Goal: Task Accomplishment & Management: Complete application form

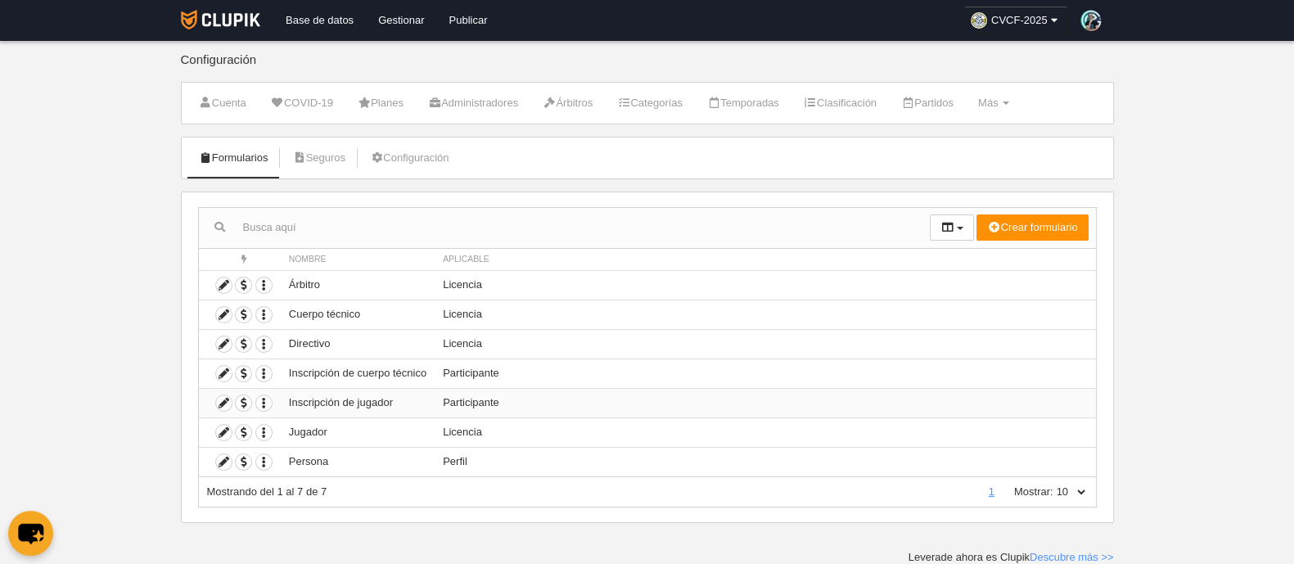
click at [379, 405] on td "Inscripción de jugador" at bounding box center [358, 402] width 154 height 29
click at [219, 404] on icon at bounding box center [224, 403] width 16 height 16
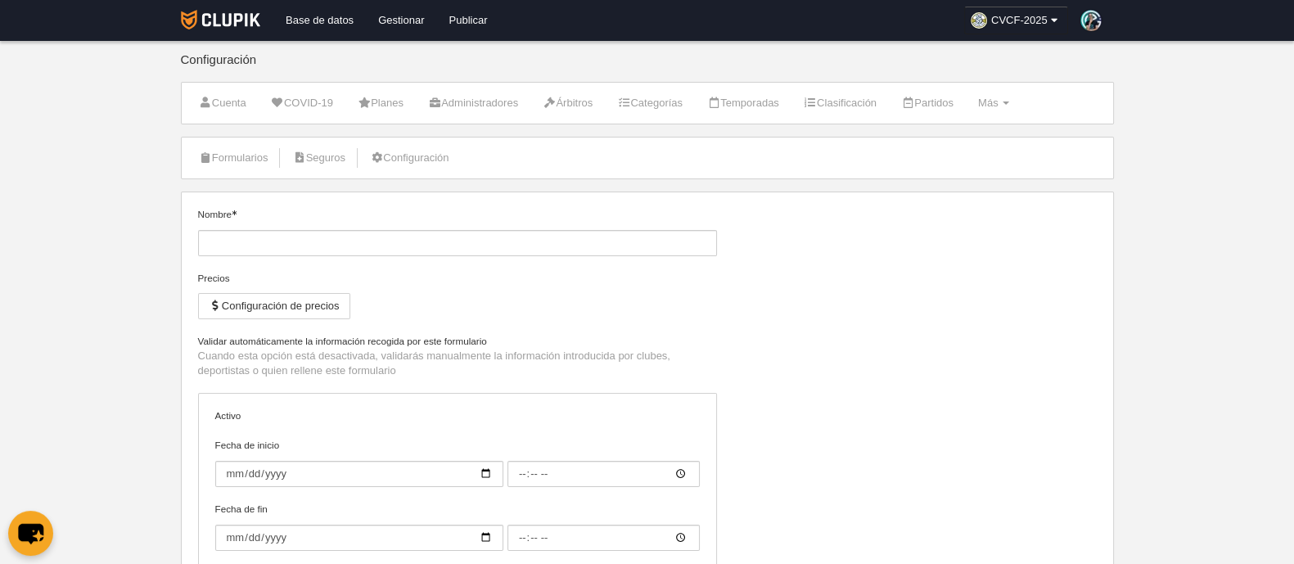
type input "Inscripción de jugador"
checkbox input "true"
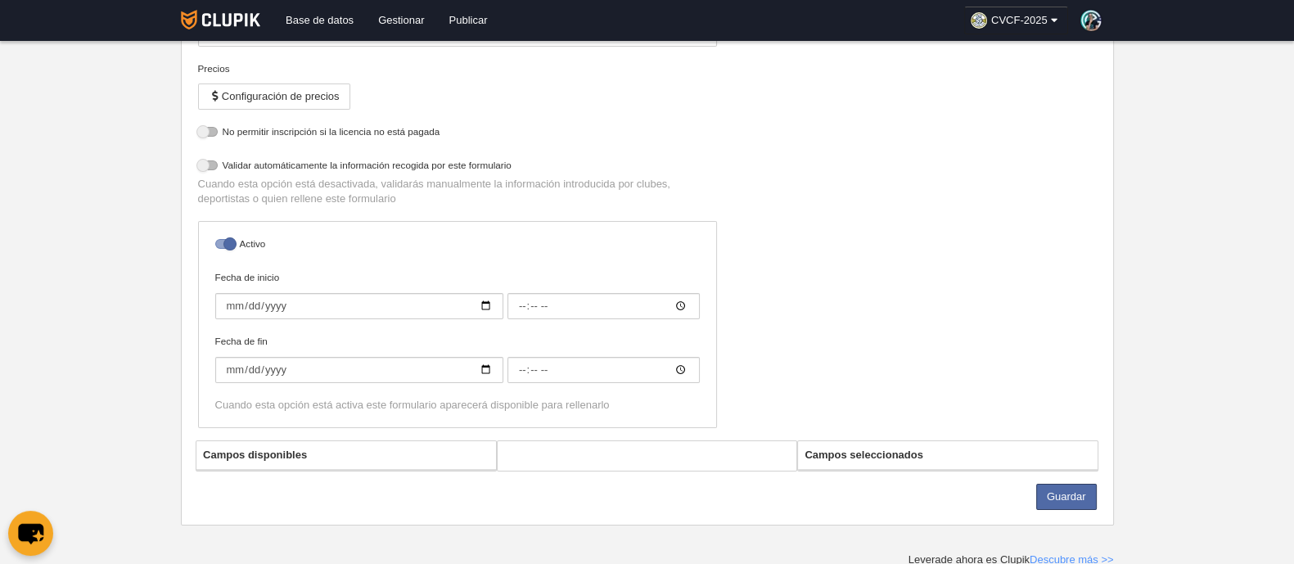
select select "selected"
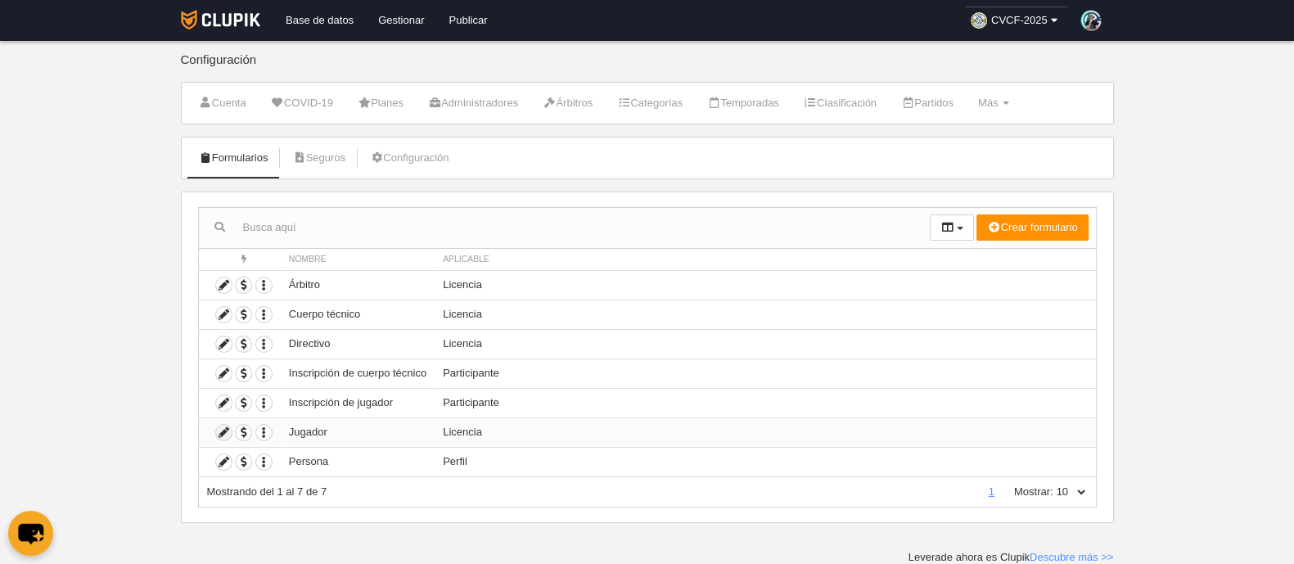
click at [221, 431] on icon at bounding box center [224, 433] width 16 height 16
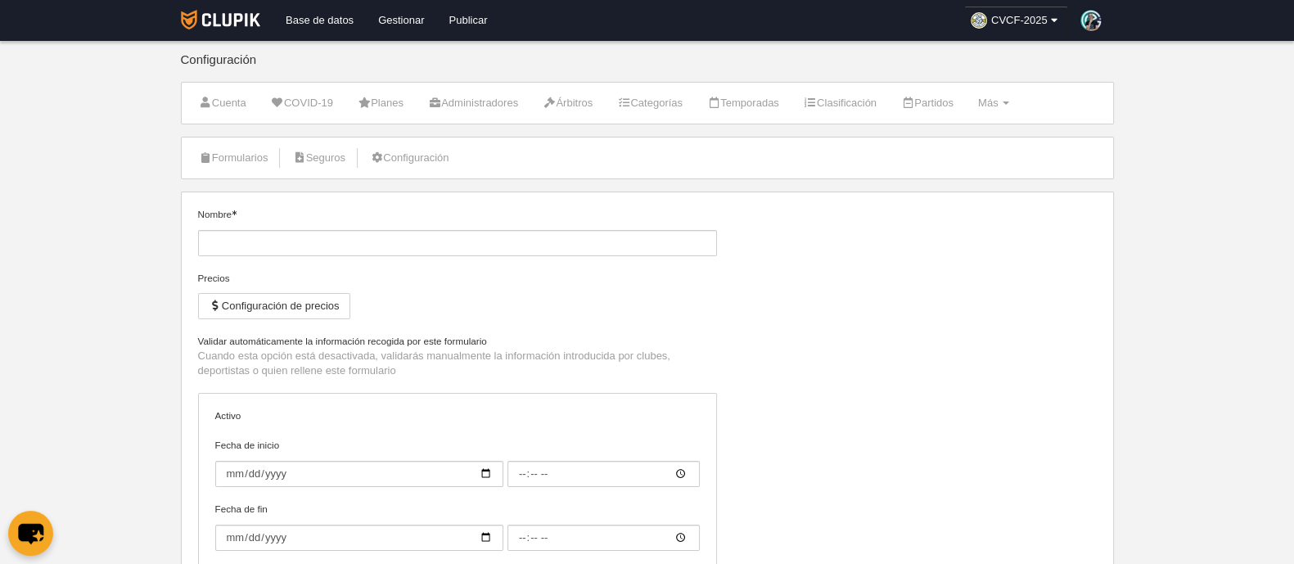
type input "Jugador"
checkbox input "true"
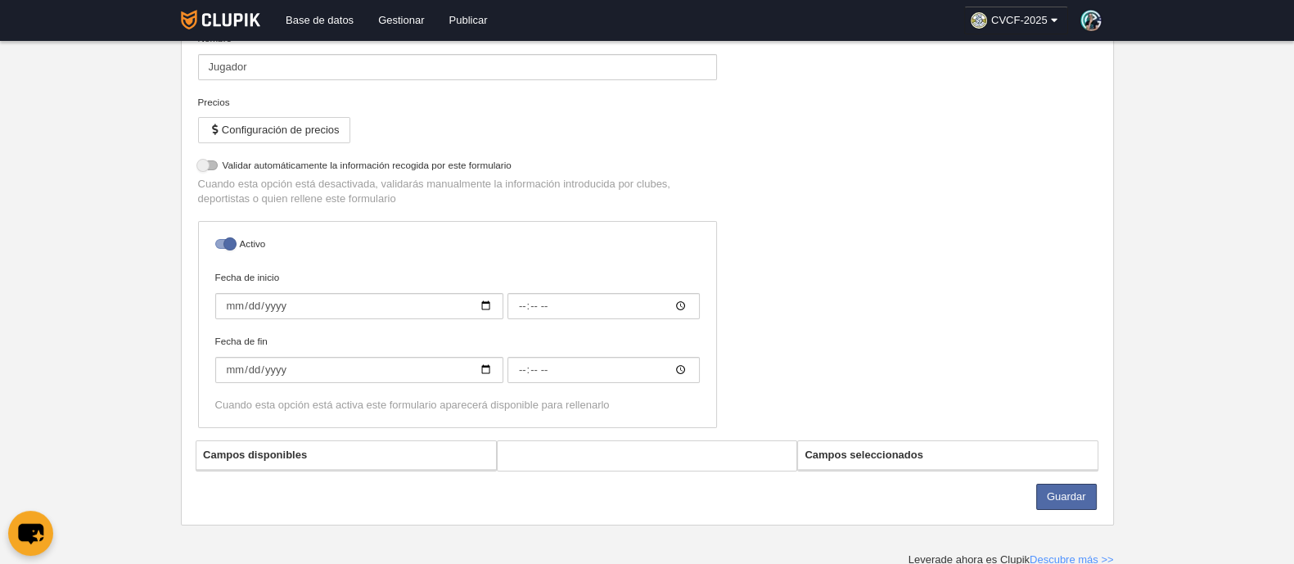
select select "selected"
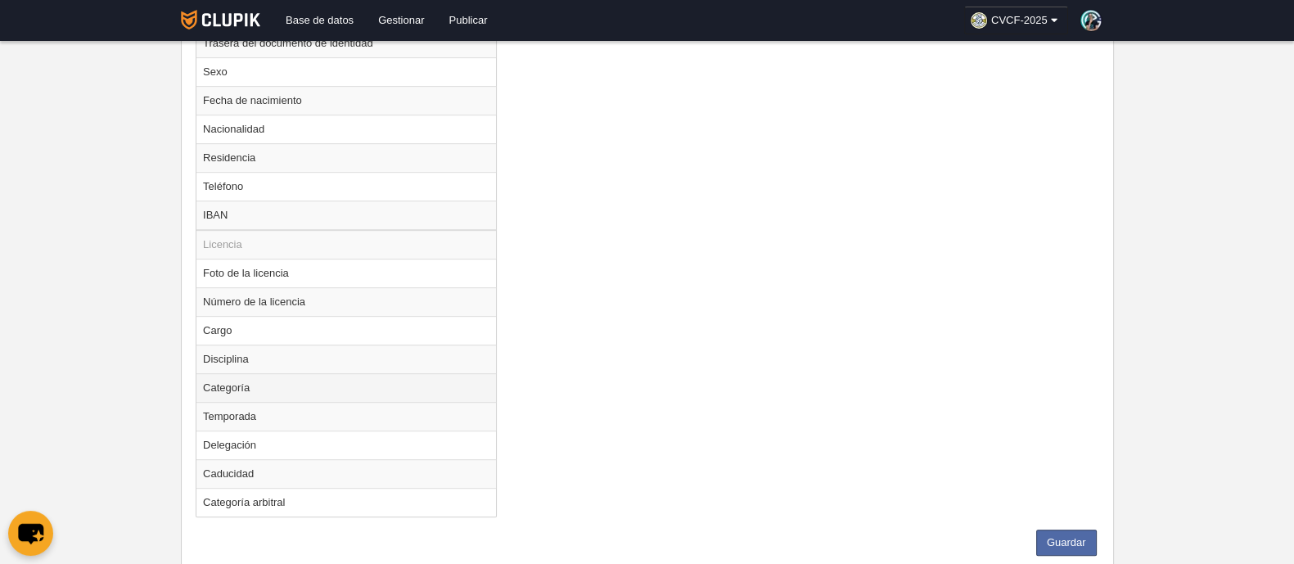
scroll to position [968, 0]
click at [299, 411] on td "Temporada" at bounding box center [345, 415] width 299 height 29
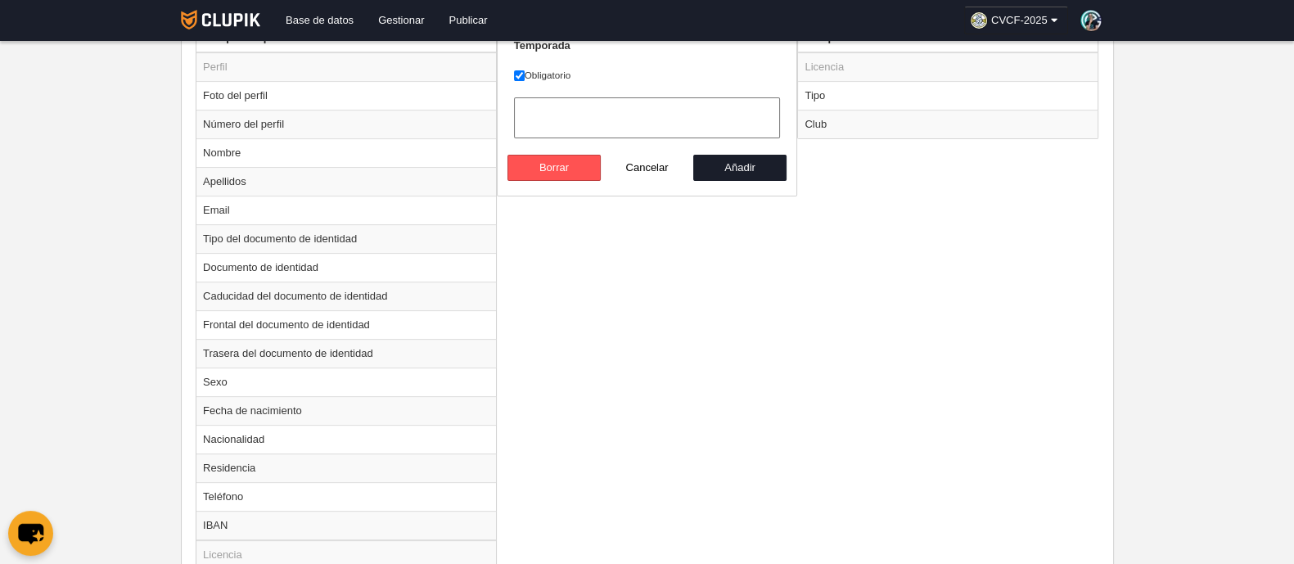
scroll to position [548, 0]
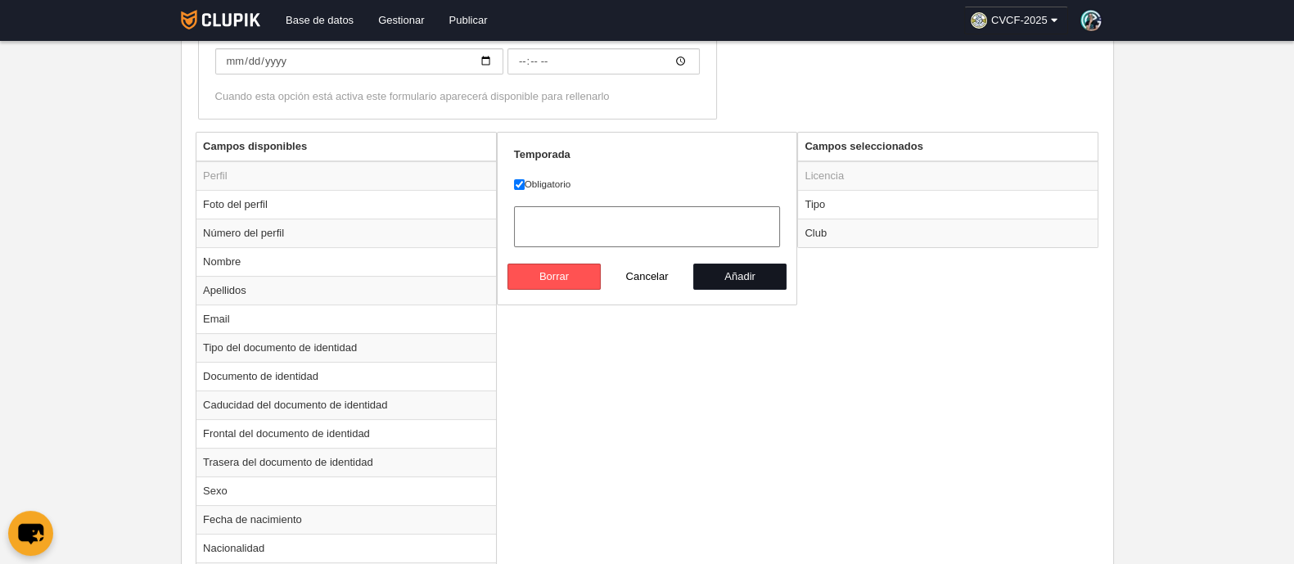
click at [755, 269] on button "Añadir" at bounding box center [739, 276] width 93 height 26
radio input "false"
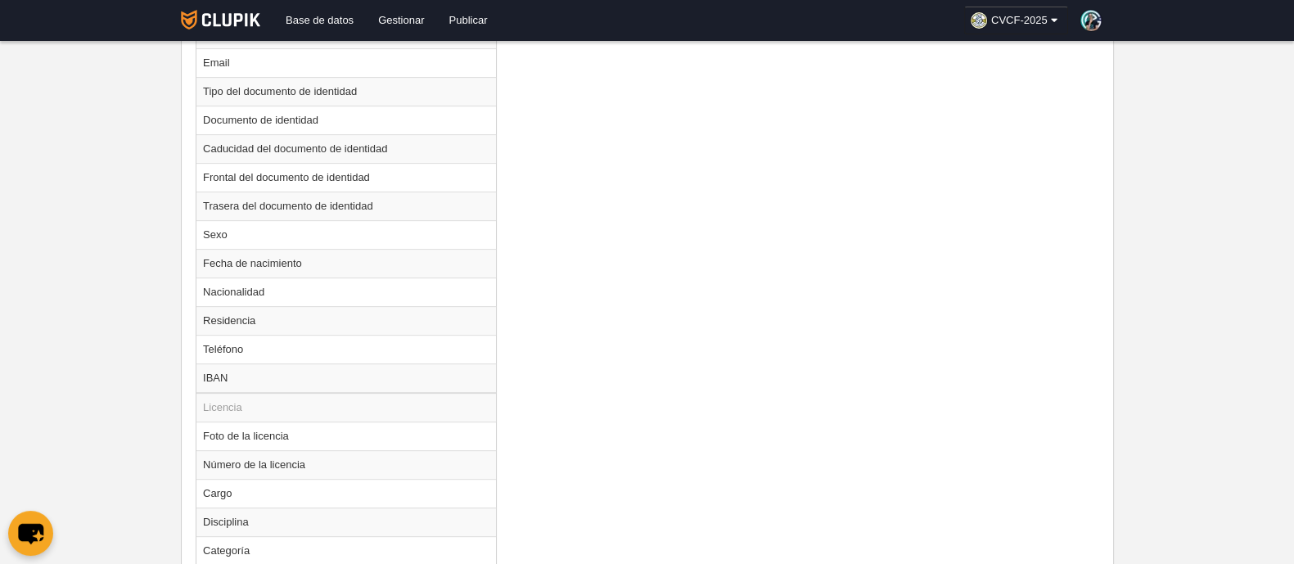
scroll to position [980, 0]
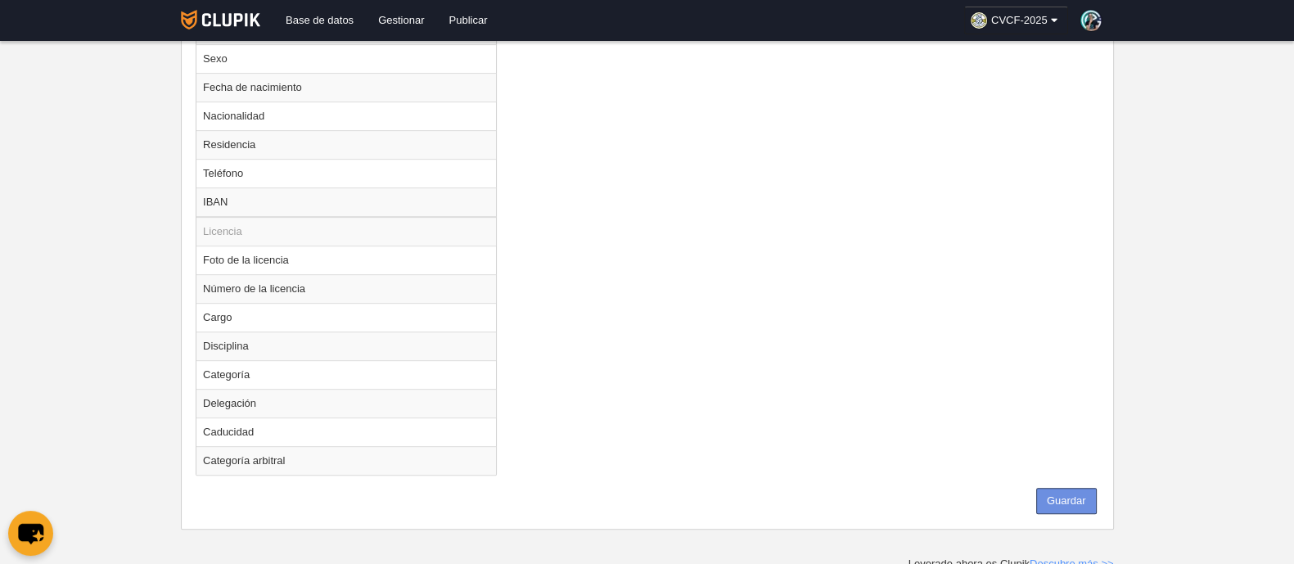
click at [1078, 488] on button "Guardar" at bounding box center [1066, 501] width 61 height 26
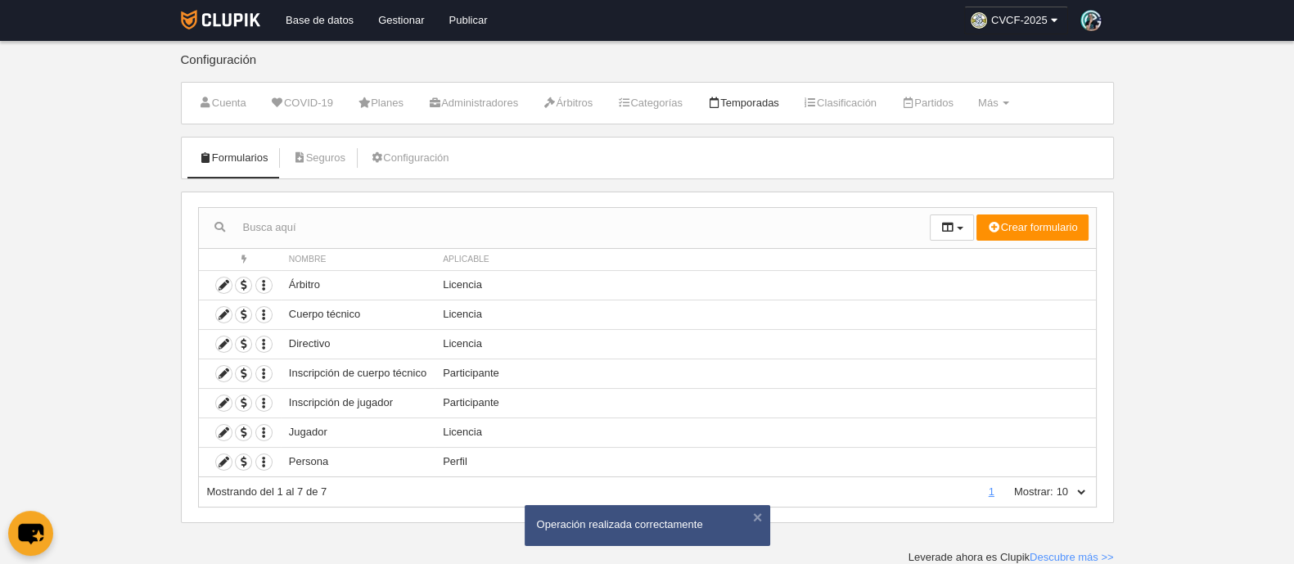
click at [761, 112] on link "Temporadas" at bounding box center [743, 103] width 90 height 25
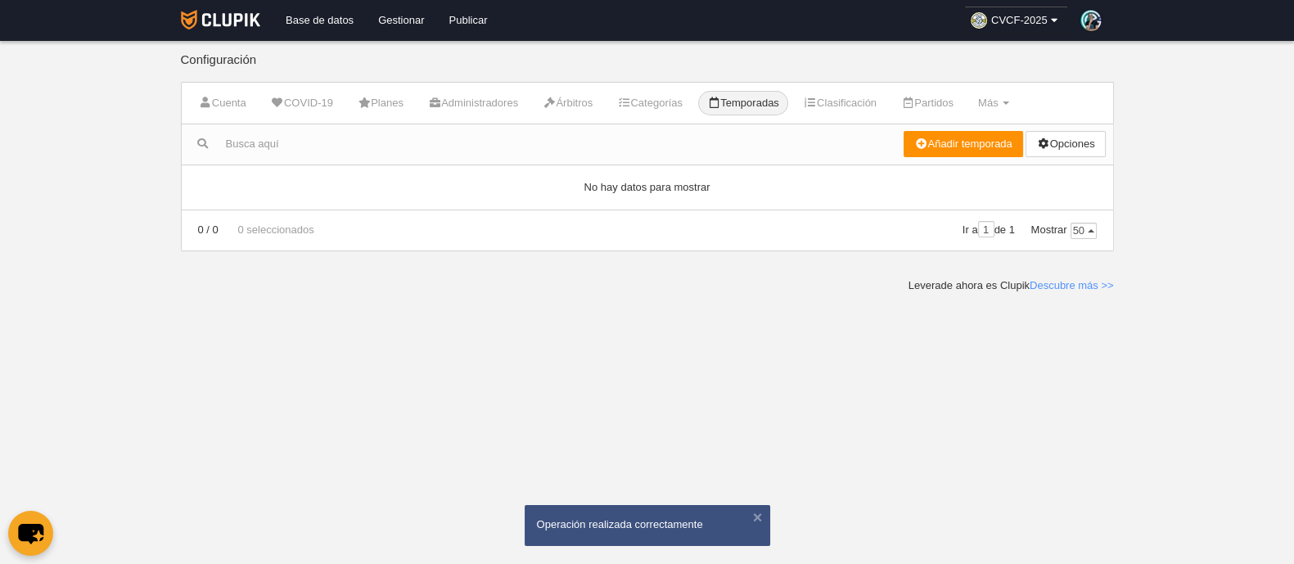
click at [930, 124] on div "Añadir temporada Opciones Ordenar temporadas Dar de baja temporadas seleccionad…" at bounding box center [1007, 144] width 209 height 40
click at [929, 138] on link "Añadir temporada" at bounding box center [962, 144] width 119 height 26
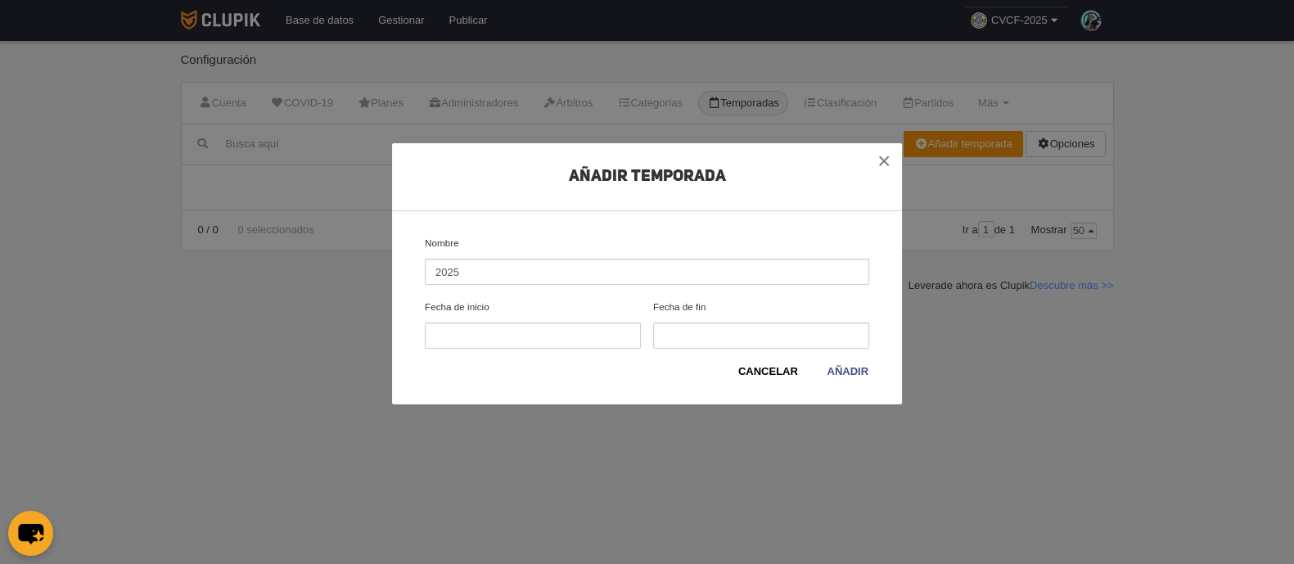
type input "2025"
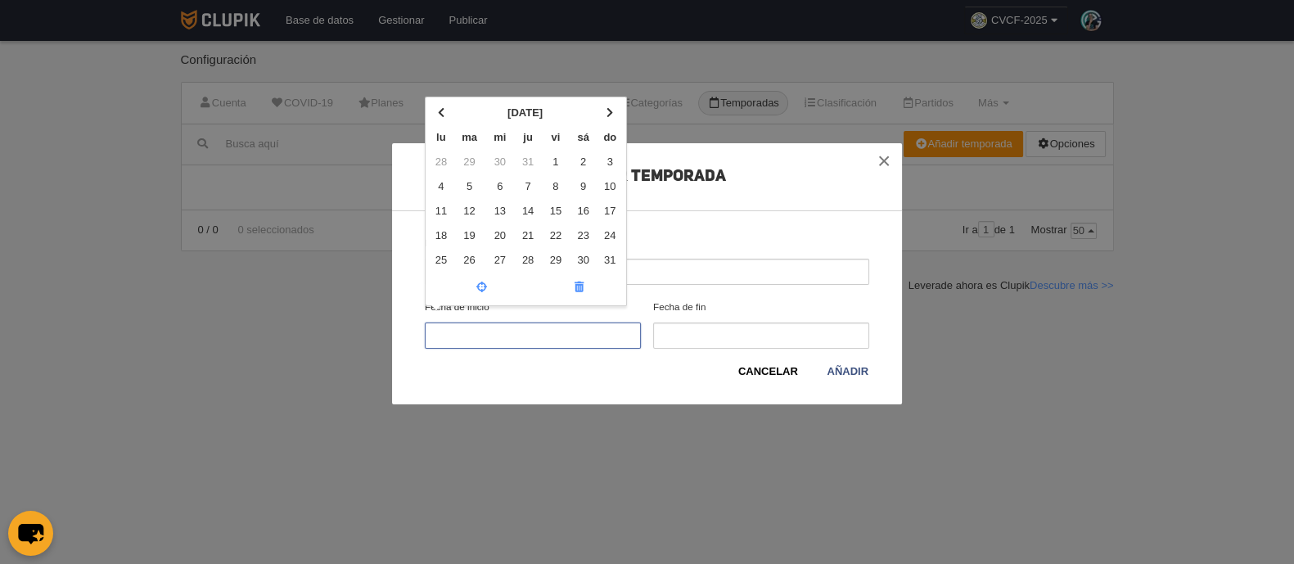
click at [497, 340] on input "Fecha de inicio [DATE] lu ma mi ju vi sá do 28 29 30 31 1 2 3 4 5 6 7 8 9 10 11…" at bounding box center [533, 335] width 216 height 26
click at [442, 113] on span at bounding box center [441, 112] width 7 height 11
click at [442, 125] on th "lu" at bounding box center [441, 137] width 25 height 25
click at [442, 322] on input "Fecha de inicio [DATE] lu ma mi ju vi sá do 30 1 2 3 4 5 6 7 8 9 10 11 12 13 14…" at bounding box center [533, 335] width 216 height 26
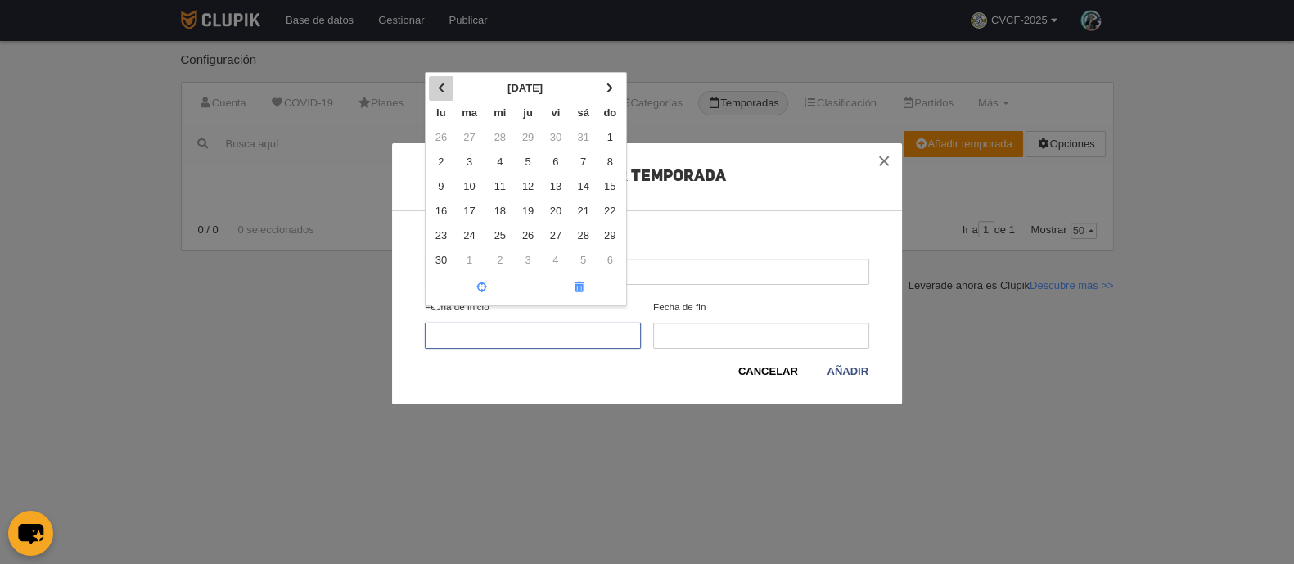
click at [442, 113] on th "lu" at bounding box center [441, 113] width 25 height 25
click at [442, 322] on input "Fecha de inicio [DATE] lu ma mi ju vi sá do 26 27 28 29 30 31 1 2 3 4 5 6 7 8 9…" at bounding box center [533, 335] width 216 height 26
click at [646, 107] on div "Añadir Temporada Nombre 2025 Fecha de inicio [DATE] lu ma mi ju vi sá do 26 27 …" at bounding box center [647, 282] width 1294 height 564
click at [527, 331] on input "Fecha de inicio [DATE] lu ma mi ju vi sá do 26 27 28 29 30 31 1 2 3 4 5 6 7 8 9…" at bounding box center [533, 335] width 216 height 26
click at [499, 79] on th "[DATE]" at bounding box center [525, 88] width 144 height 25
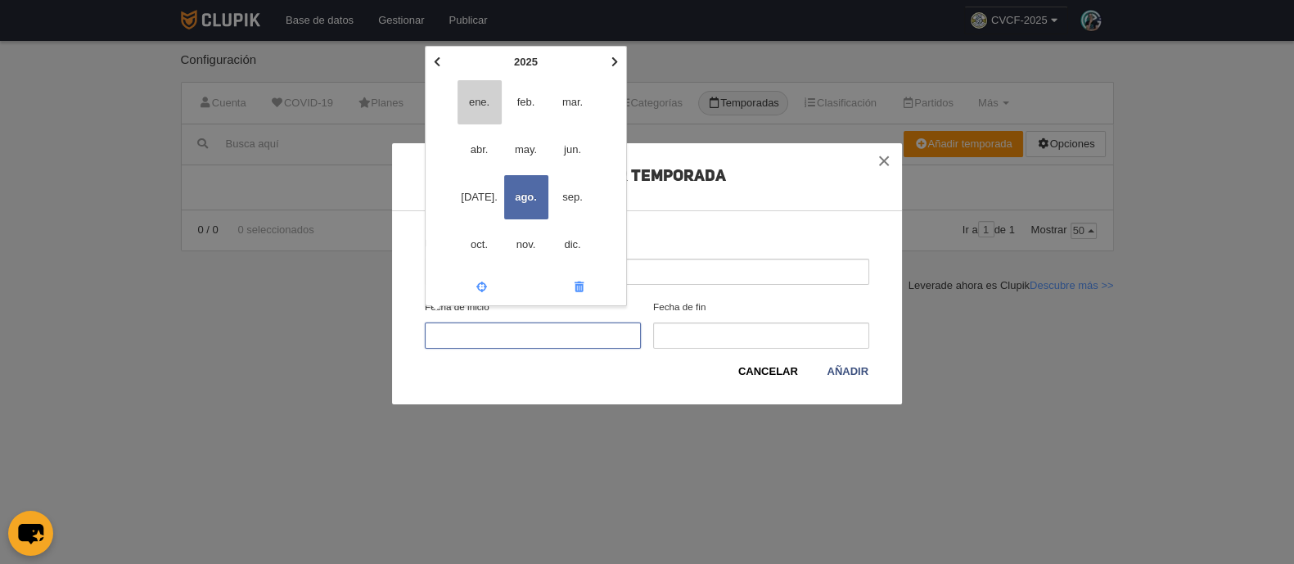
click at [479, 106] on span "ene." at bounding box center [479, 102] width 44 height 44
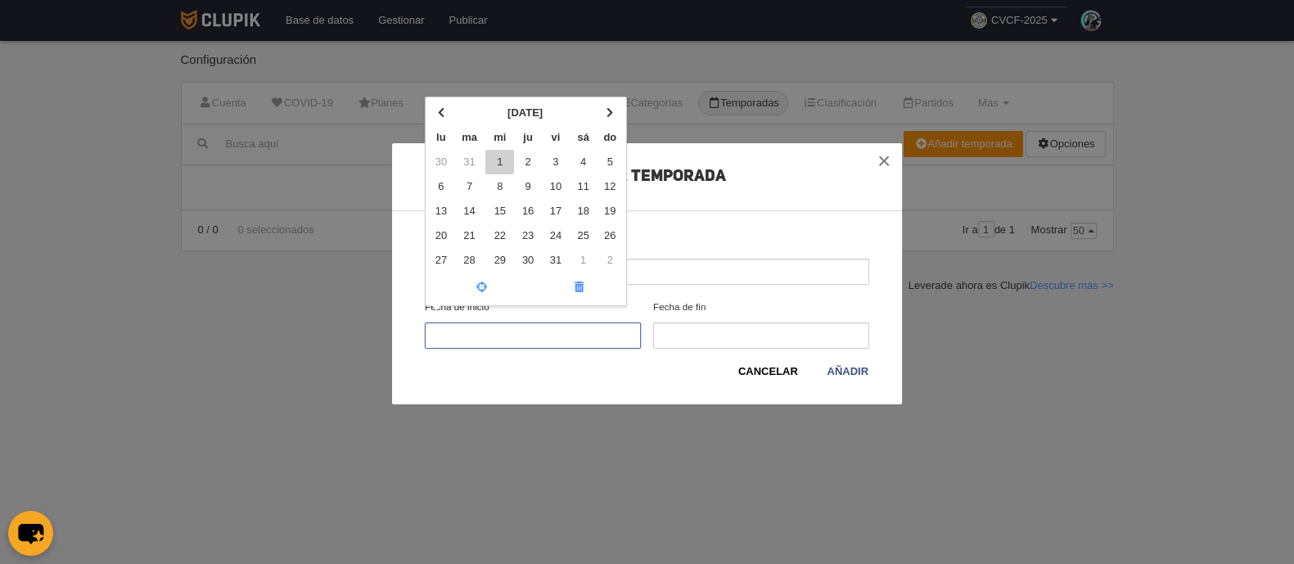
click at [497, 157] on td "1" at bounding box center [499, 162] width 29 height 25
type input "[DATE]"
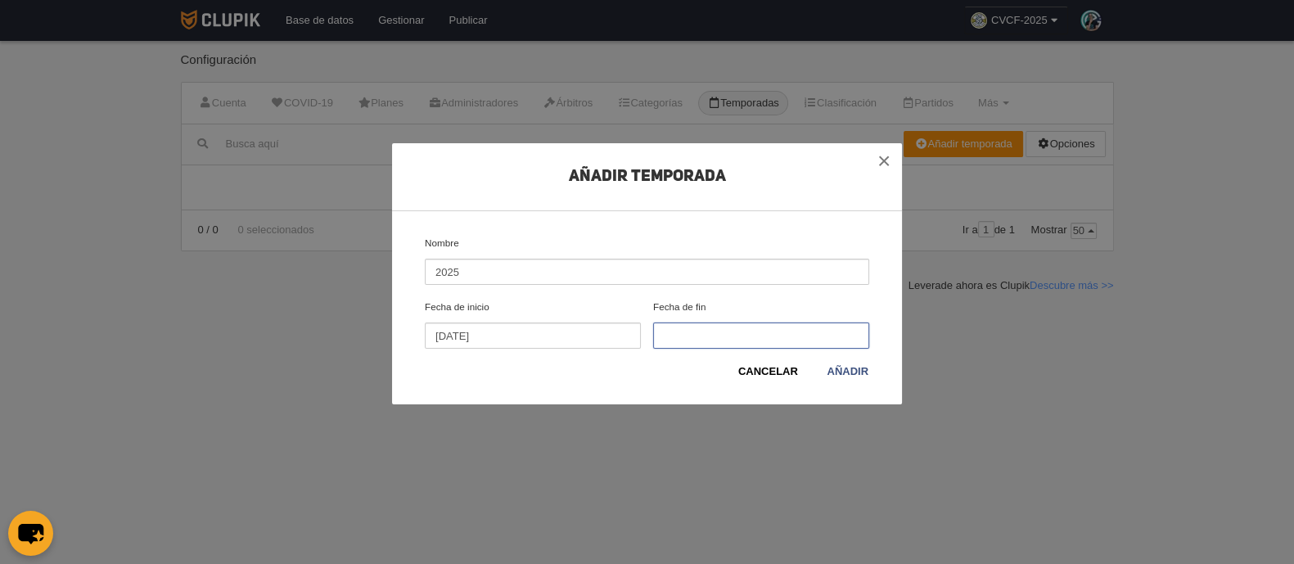
click at [683, 343] on input "Fecha de fin" at bounding box center [761, 335] width 216 height 26
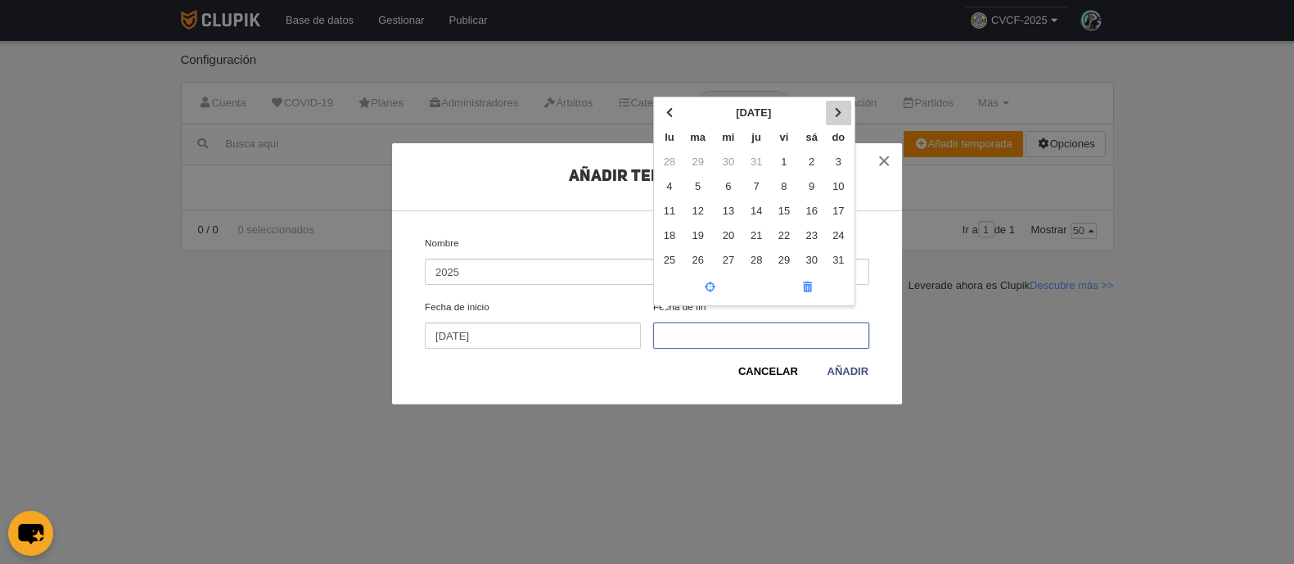
click at [835, 107] on span at bounding box center [838, 112] width 7 height 11
click at [720, 265] on td "31" at bounding box center [727, 260] width 29 height 25
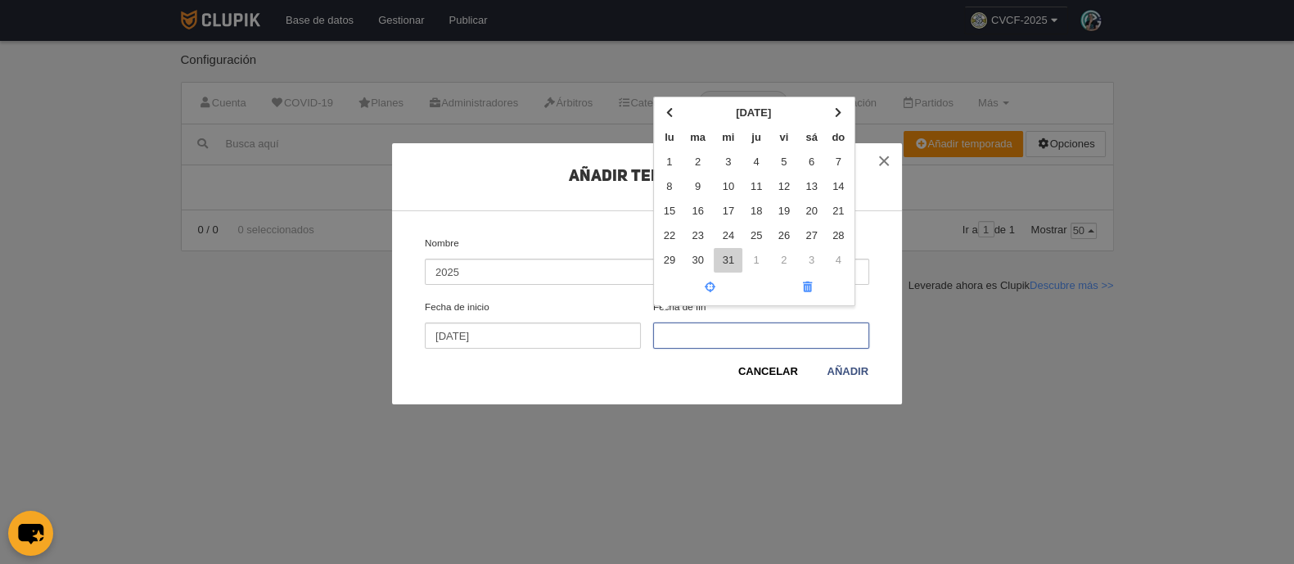
type input "[DATE]"
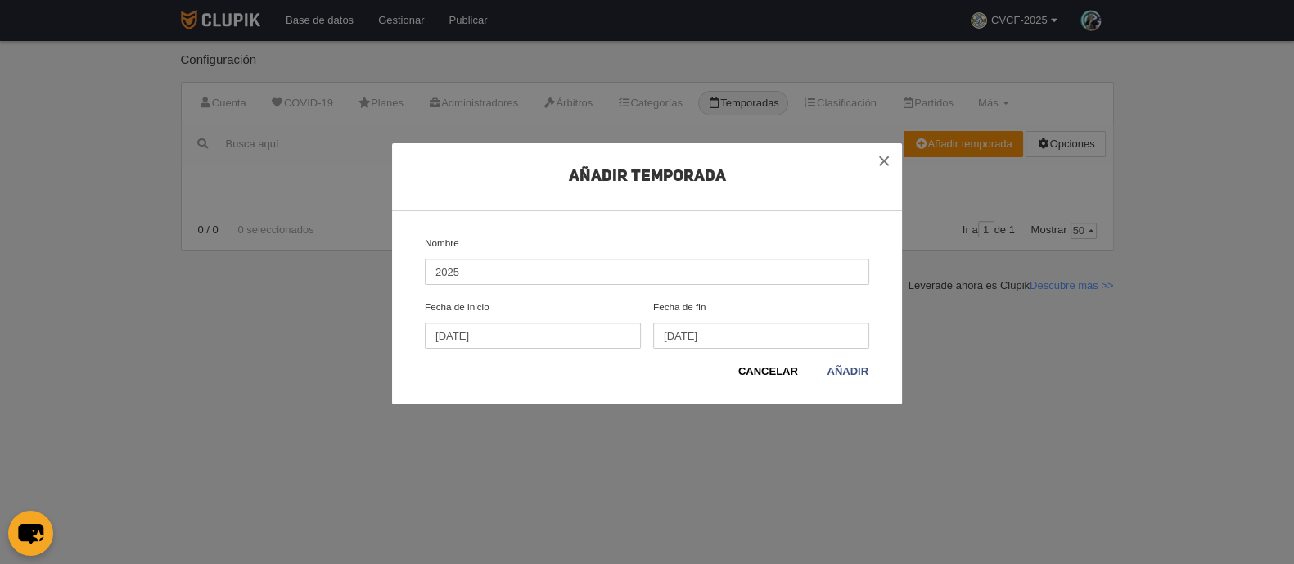
click at [690, 376] on div "Cancelar Añadir" at bounding box center [647, 371] width 444 height 16
click at [843, 363] on link "Añadir" at bounding box center [847, 371] width 43 height 16
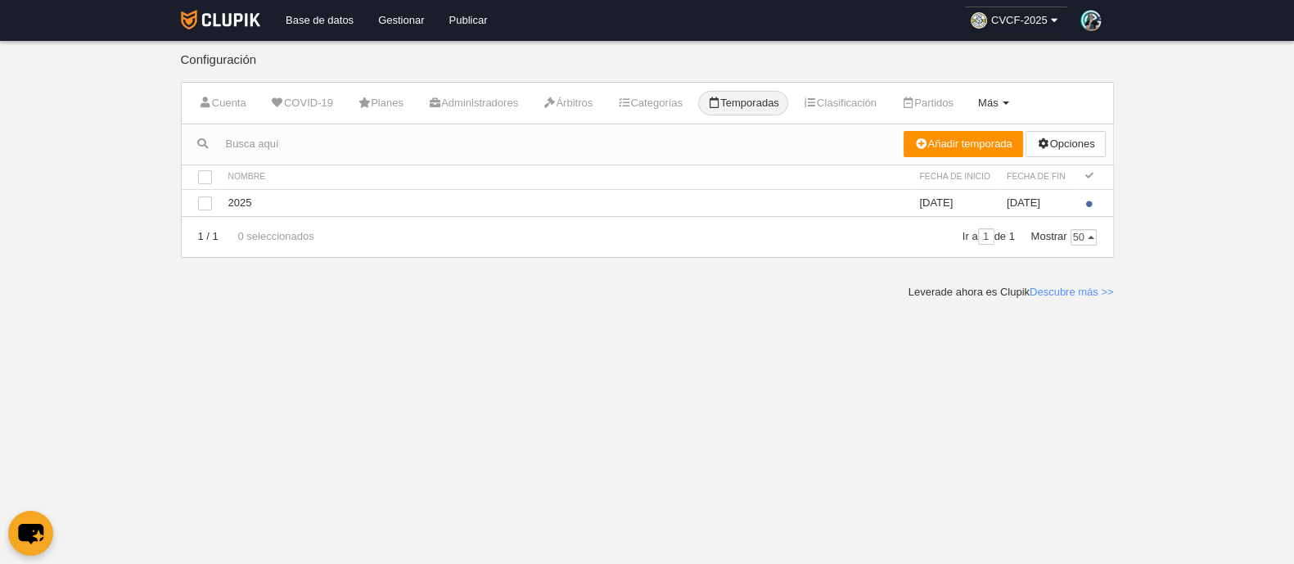
click at [998, 98] on span "Más" at bounding box center [988, 103] width 20 height 12
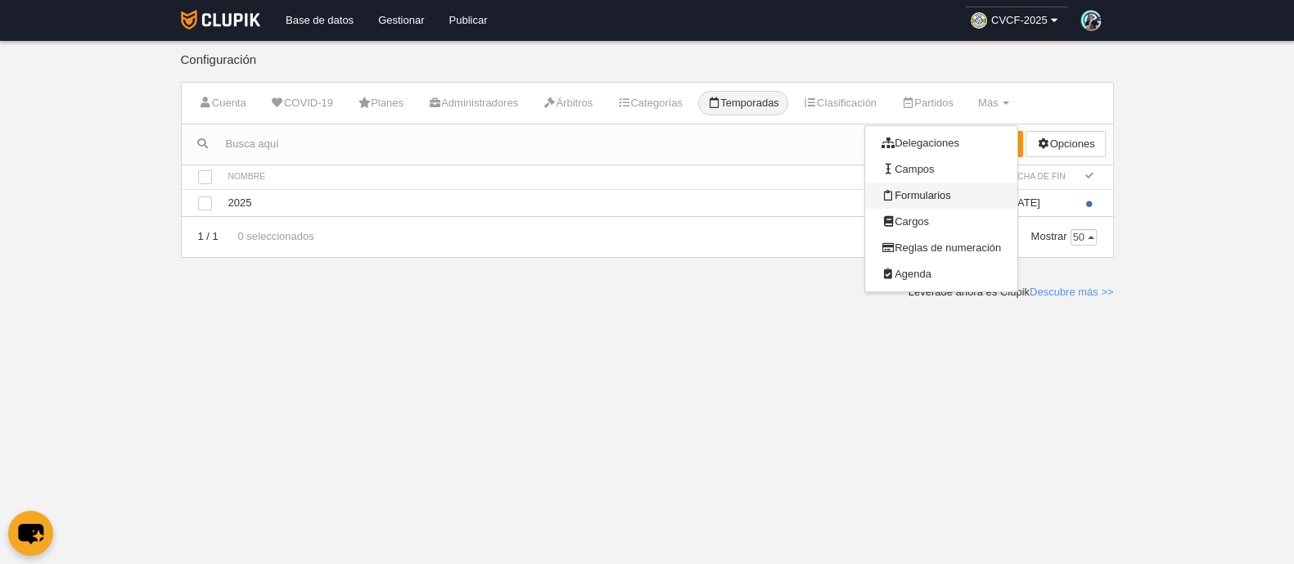
click at [970, 197] on link "Formularios" at bounding box center [941, 195] width 152 height 26
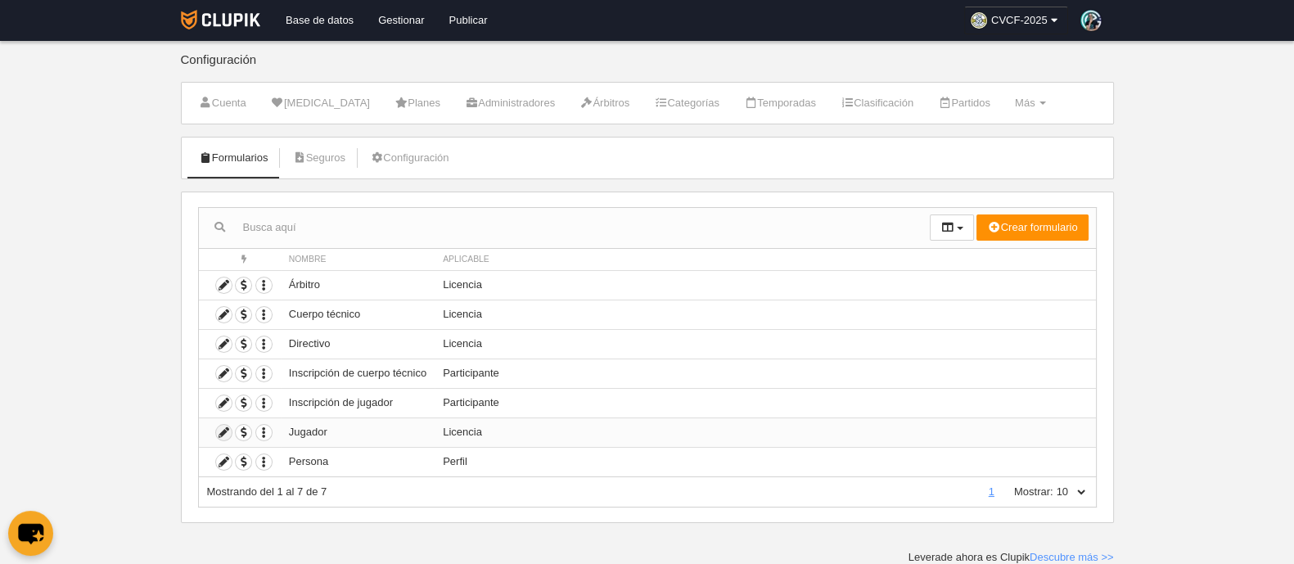
click at [222, 427] on icon at bounding box center [224, 433] width 16 height 16
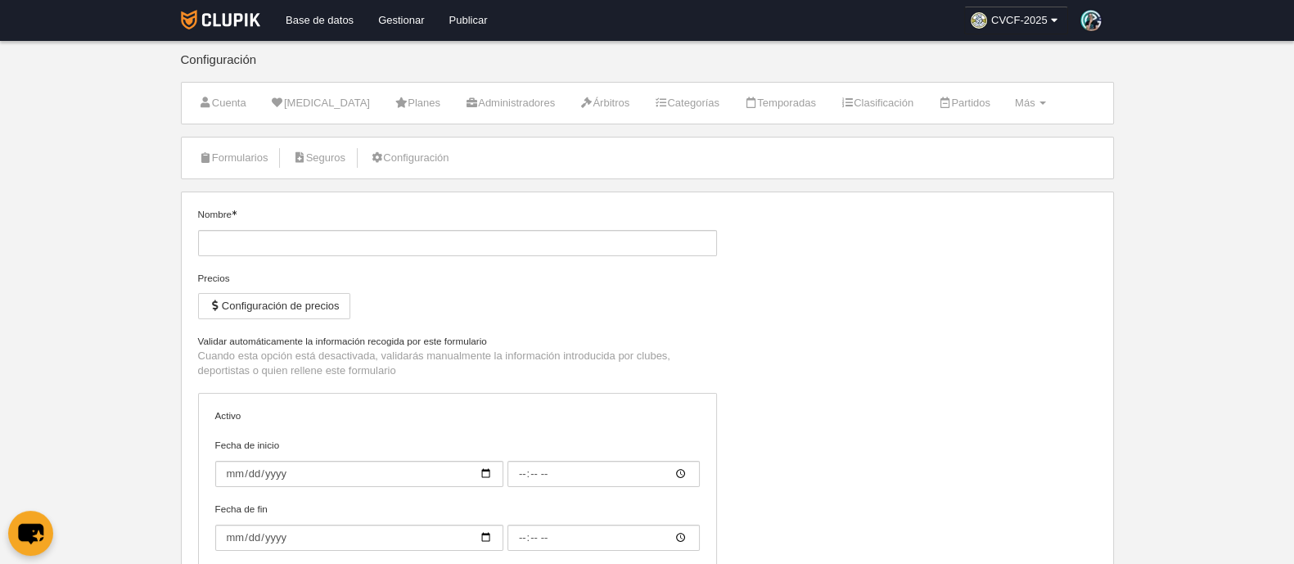
type input "Jugador"
checkbox input "true"
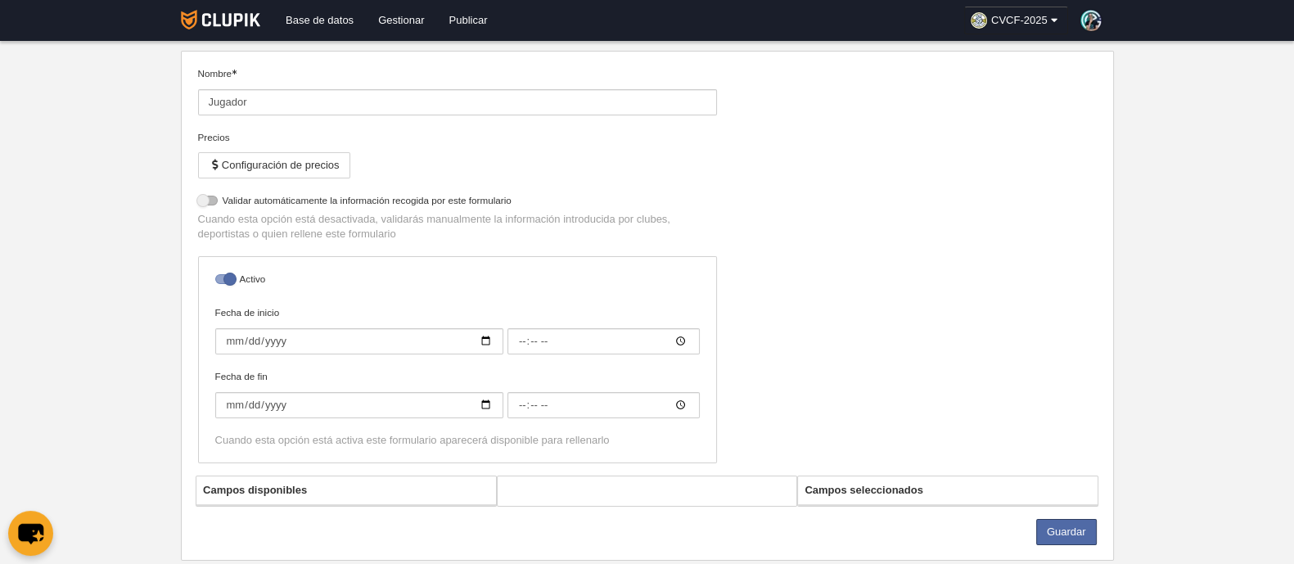
select select "selected"
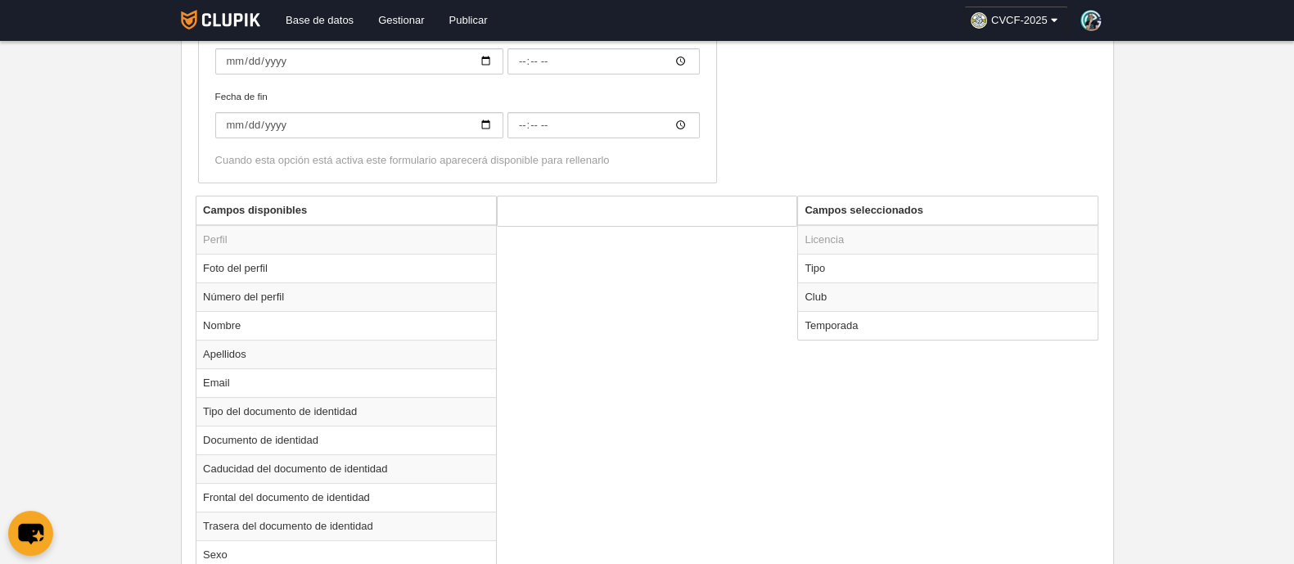
scroll to position [484, 0]
